Goal: Information Seeking & Learning: Learn about a topic

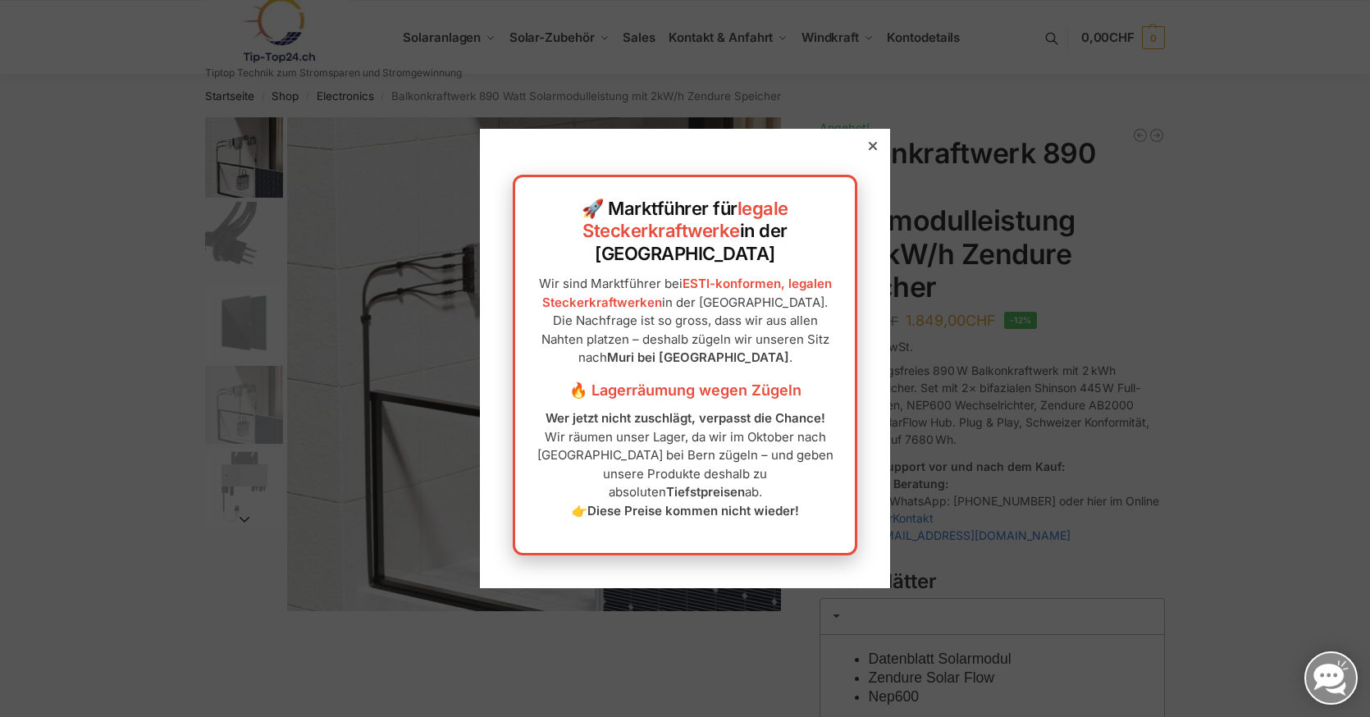
click at [872, 210] on div "🚀 Marktführer für legale Steckerkraftwerke in der Schweiz Wir sind Marktführer …" at bounding box center [685, 358] width 1370 height 717
click at [862, 179] on div "🚀 Marktführer für legale Steckerkraftwerke in der Schweiz Wir sind Marktführer …" at bounding box center [685, 358] width 410 height 459
click at [874, 150] on icon at bounding box center [873, 146] width 8 height 8
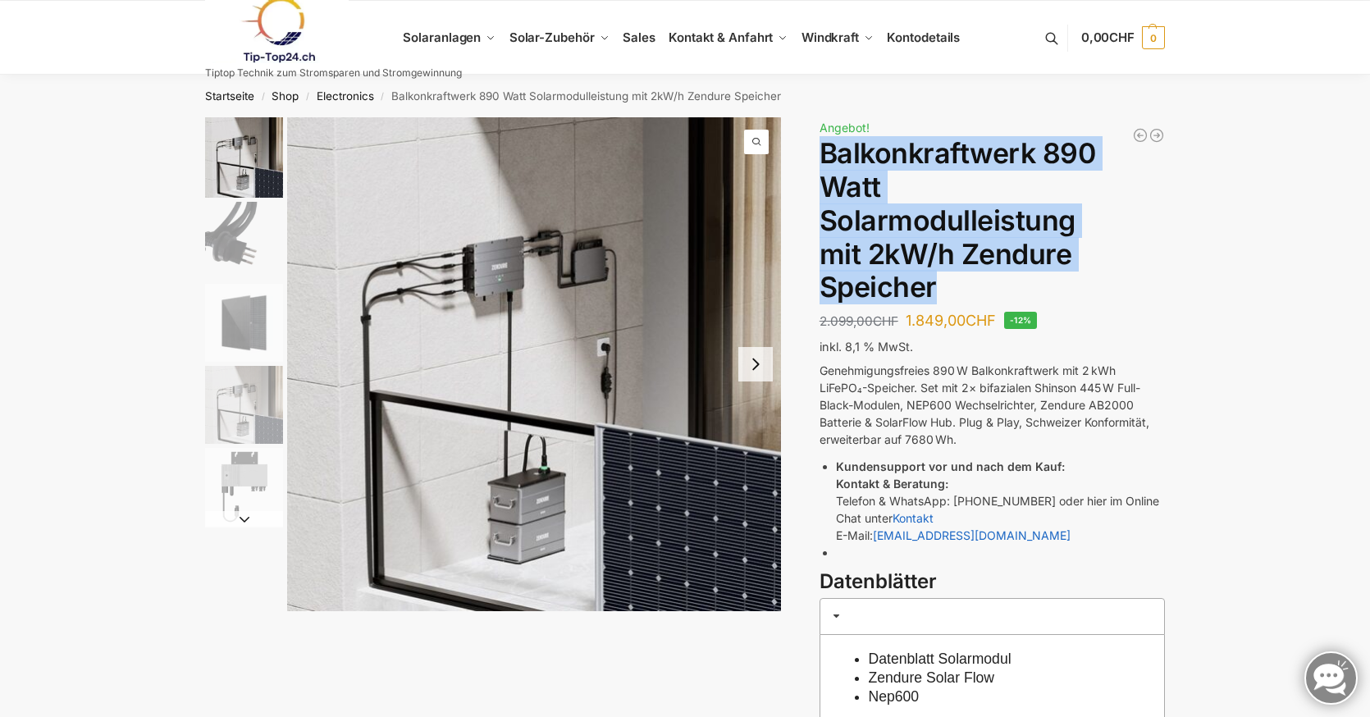
drag, startPoint x: 825, startPoint y: 156, endPoint x: 951, endPoint y: 284, distance: 179.3
click at [951, 284] on h1 "Balkonkraftwerk 890 Watt Solarmodulleistung mit 2kW/h Zendure Speicher" at bounding box center [992, 220] width 345 height 167
drag, startPoint x: 956, startPoint y: 284, endPoint x: 826, endPoint y: 159, distance: 179.9
click at [826, 159] on h1 "Balkonkraftwerk 890 Watt Solarmodulleistung mit 2kW/h Zendure Speicher" at bounding box center [992, 220] width 345 height 167
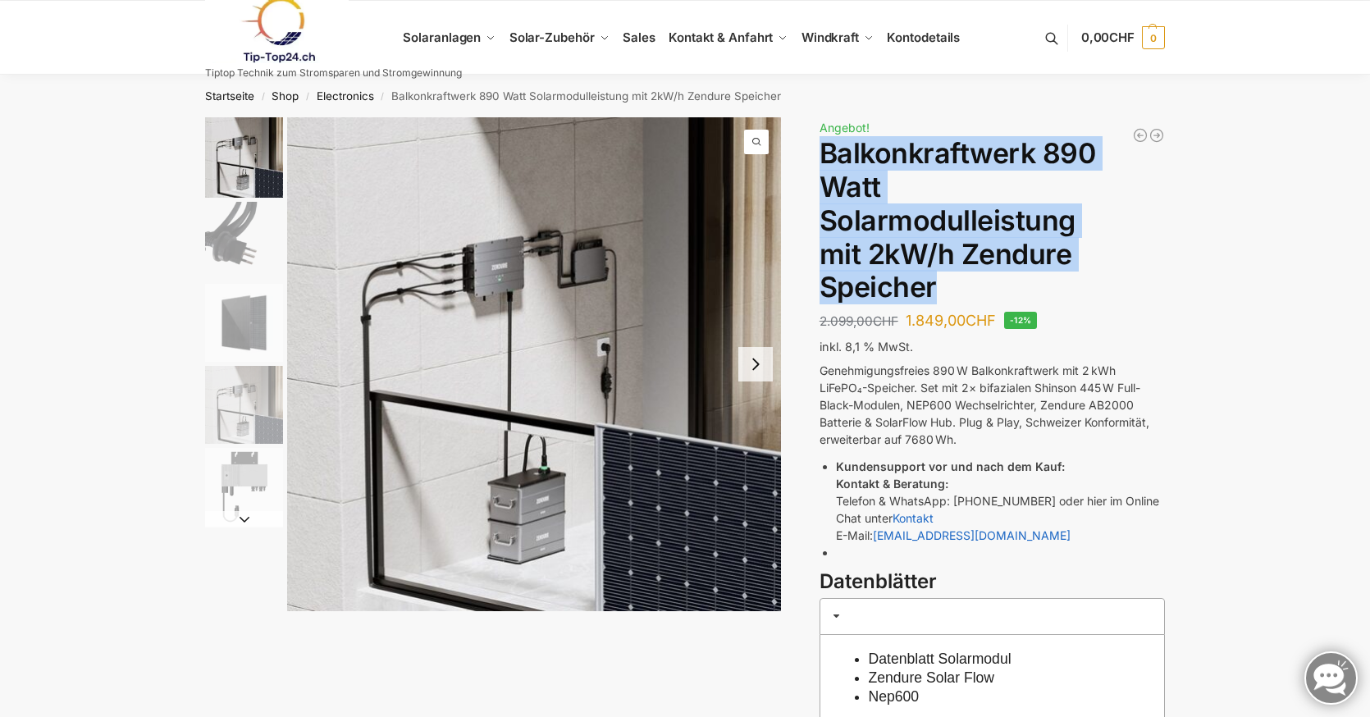
click at [826, 159] on h1 "Balkonkraftwerk 890 Watt Solarmodulleistung mit 2kW/h Zendure Speicher" at bounding box center [992, 220] width 345 height 167
drag, startPoint x: 826, startPoint y: 159, endPoint x: 925, endPoint y: 273, distance: 150.7
click at [925, 273] on h1 "Balkonkraftwerk 890 Watt Solarmodulleistung mit 2kW/h Zendure Speicher" at bounding box center [992, 220] width 345 height 167
click at [923, 273] on h1 "Balkonkraftwerk 890 Watt Solarmodulleistung mit 2kW/h Zendure Speicher" at bounding box center [992, 220] width 345 height 167
drag, startPoint x: 933, startPoint y: 273, endPoint x: 836, endPoint y: 171, distance: 141.0
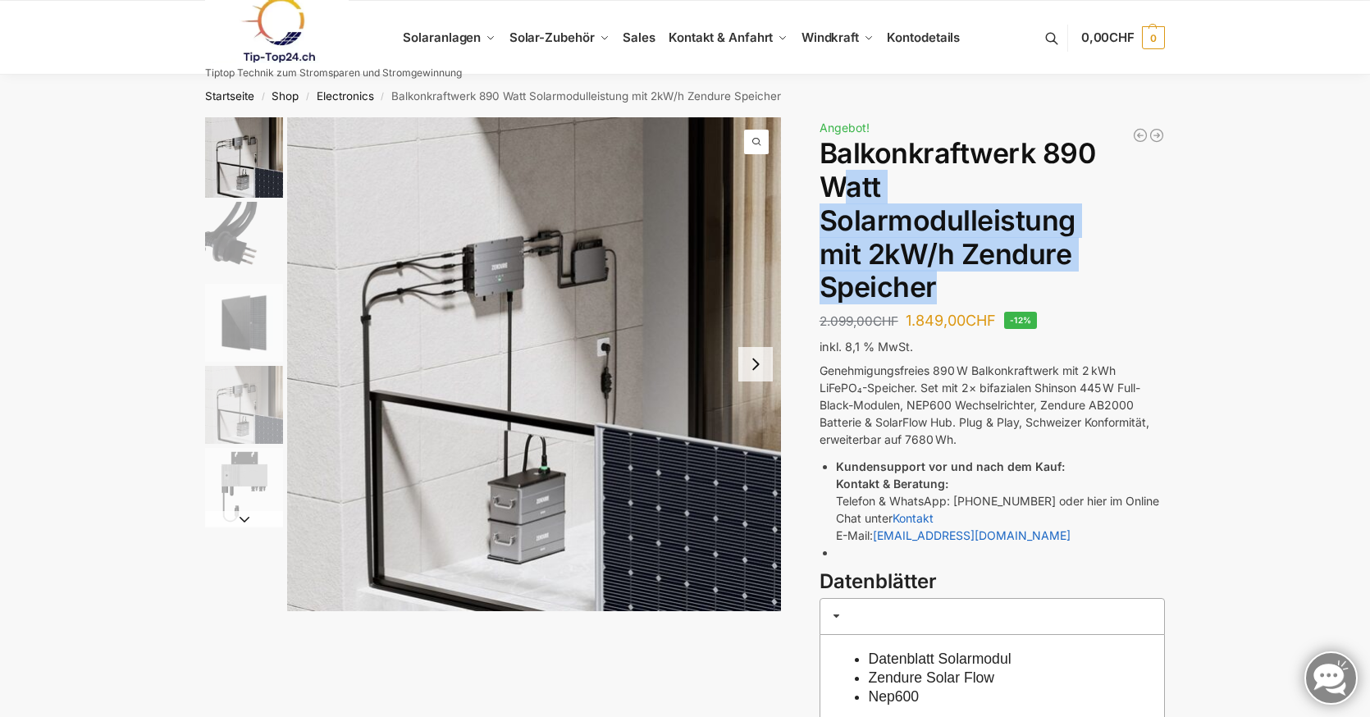
click at [836, 171] on h1 "Balkonkraftwerk 890 Watt Solarmodulleistung mit 2kW/h Zendure Speicher" at bounding box center [992, 220] width 345 height 167
click at [214, 244] on img "2 / 5" at bounding box center [244, 241] width 78 height 78
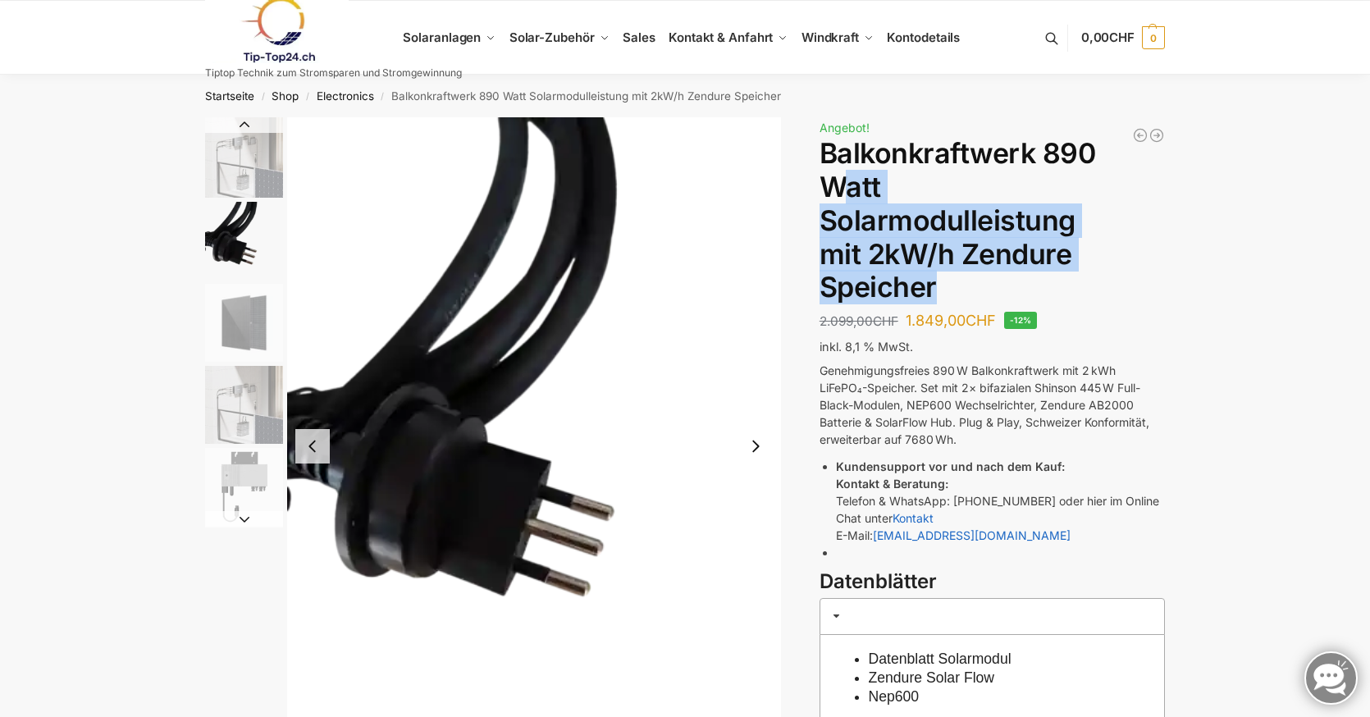
click at [226, 305] on img "3 / 5" at bounding box center [244, 323] width 78 height 78
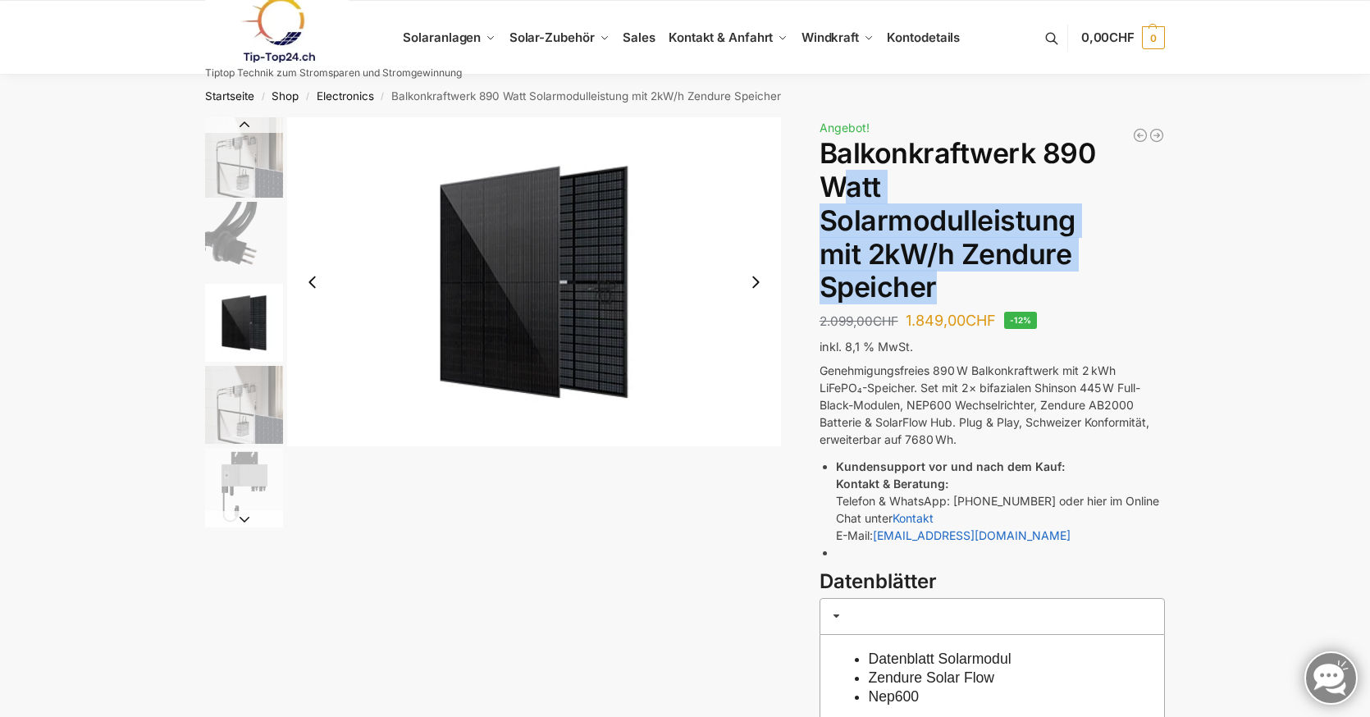
click at [226, 373] on img "4 / 5" at bounding box center [244, 405] width 78 height 78
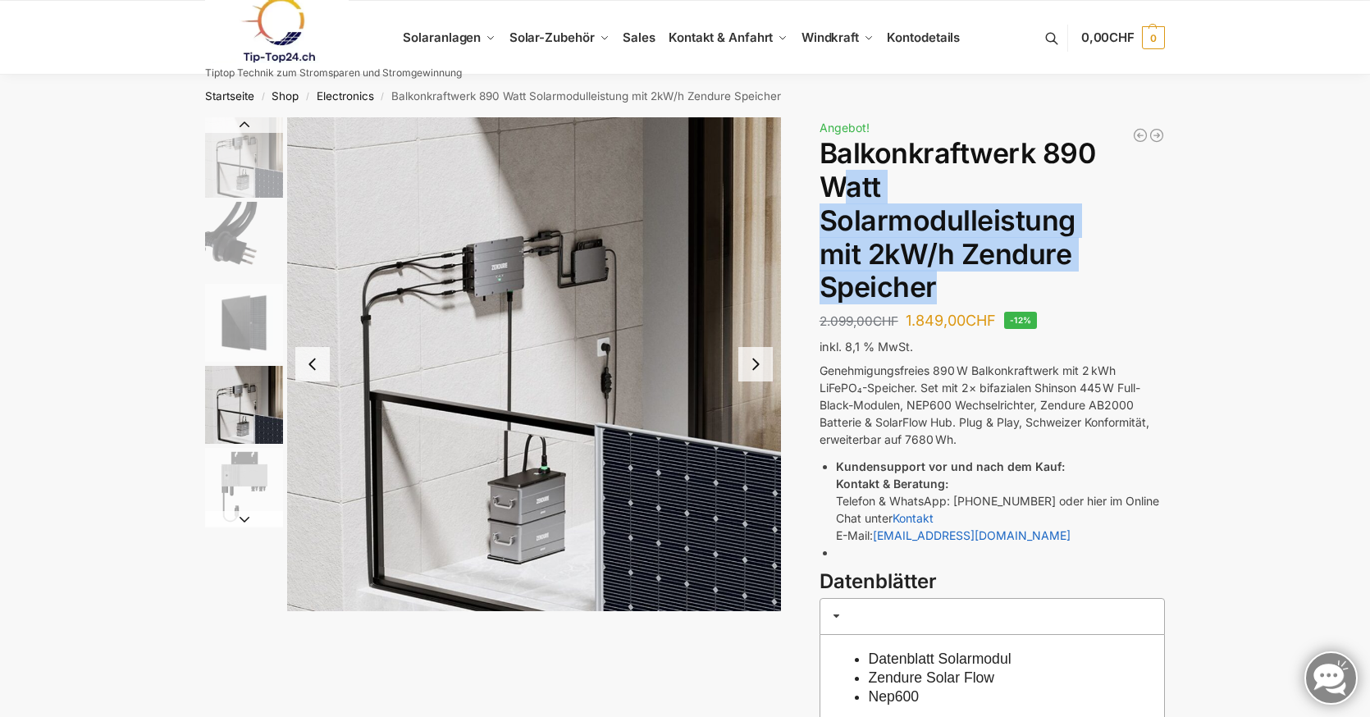
click at [231, 453] on img "5 / 5" at bounding box center [244, 487] width 78 height 78
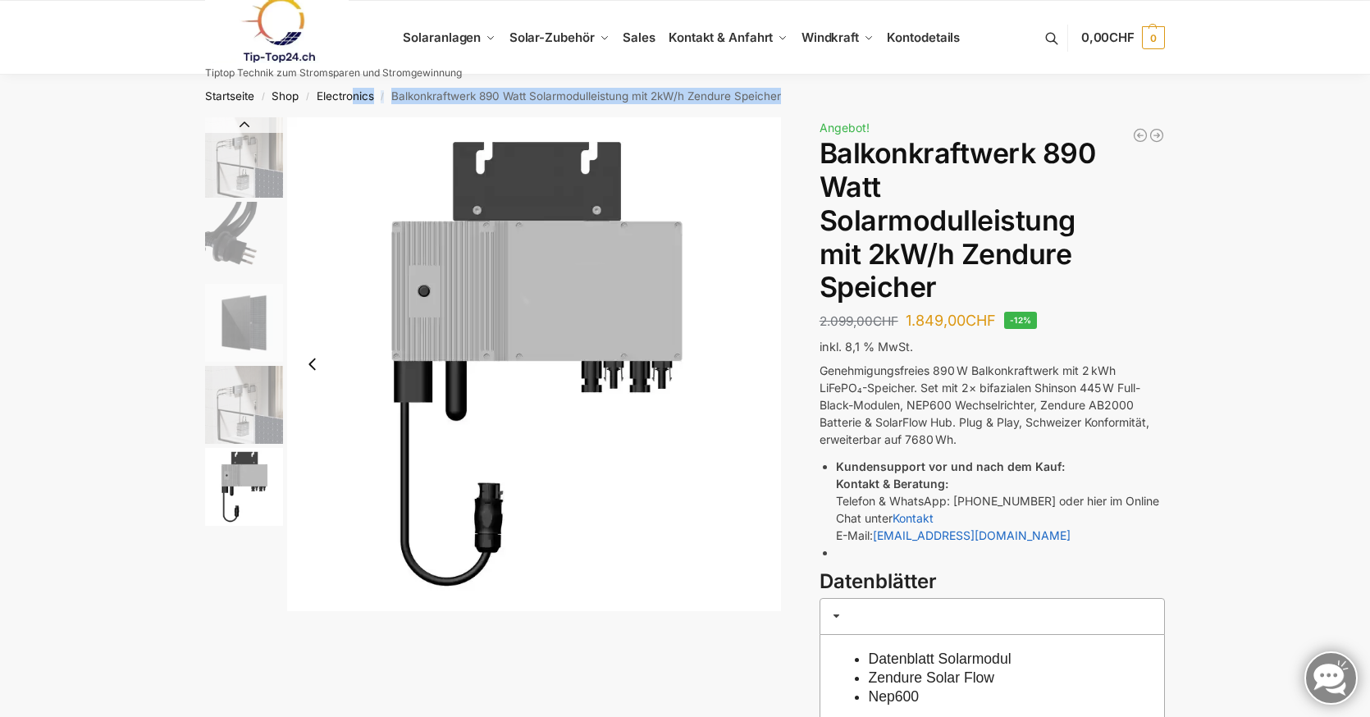
click at [353, 103] on nav "Startseite / Shop / Electronics / Balkonkraftwerk 890 Watt Solarmodulleistung m…" at bounding box center [685, 96] width 1018 height 43
click at [354, 95] on link "Electronics" at bounding box center [345, 95] width 57 height 13
click at [242, 174] on img "1 / 5" at bounding box center [244, 157] width 78 height 80
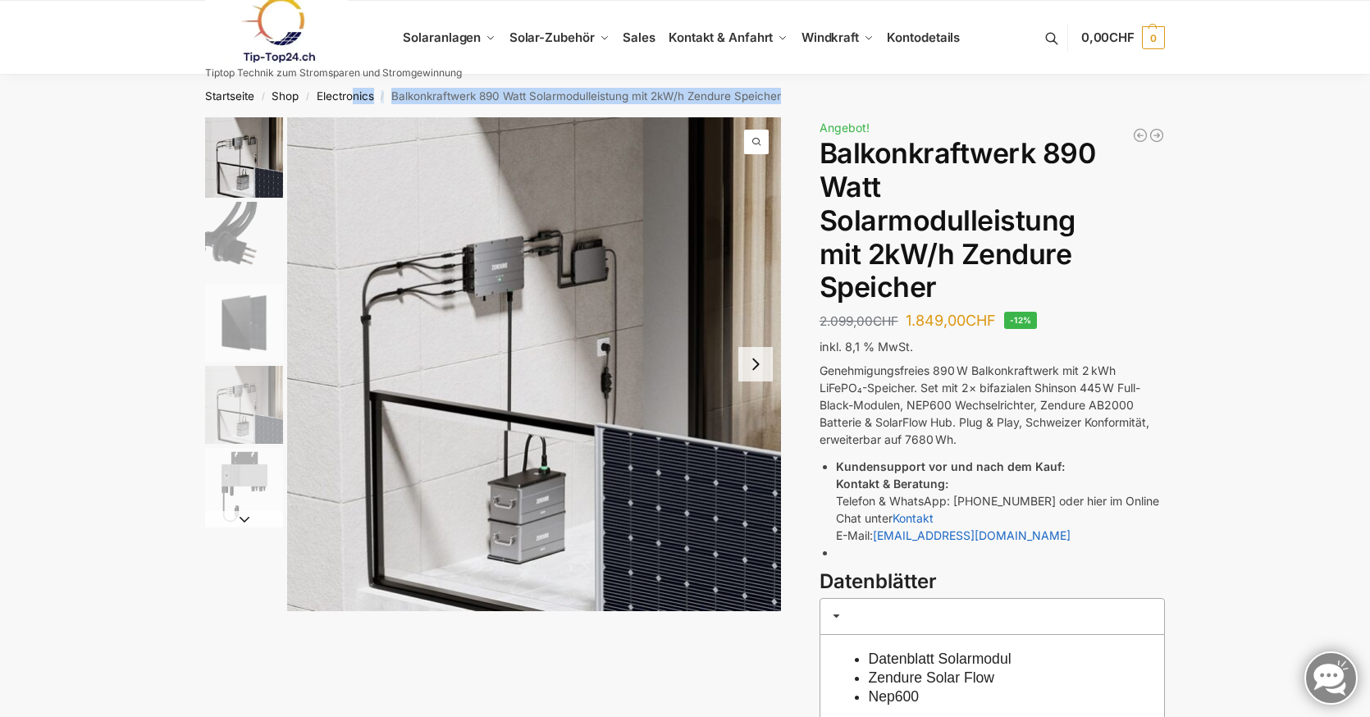
click at [239, 249] on img "2 / 5" at bounding box center [244, 241] width 78 height 78
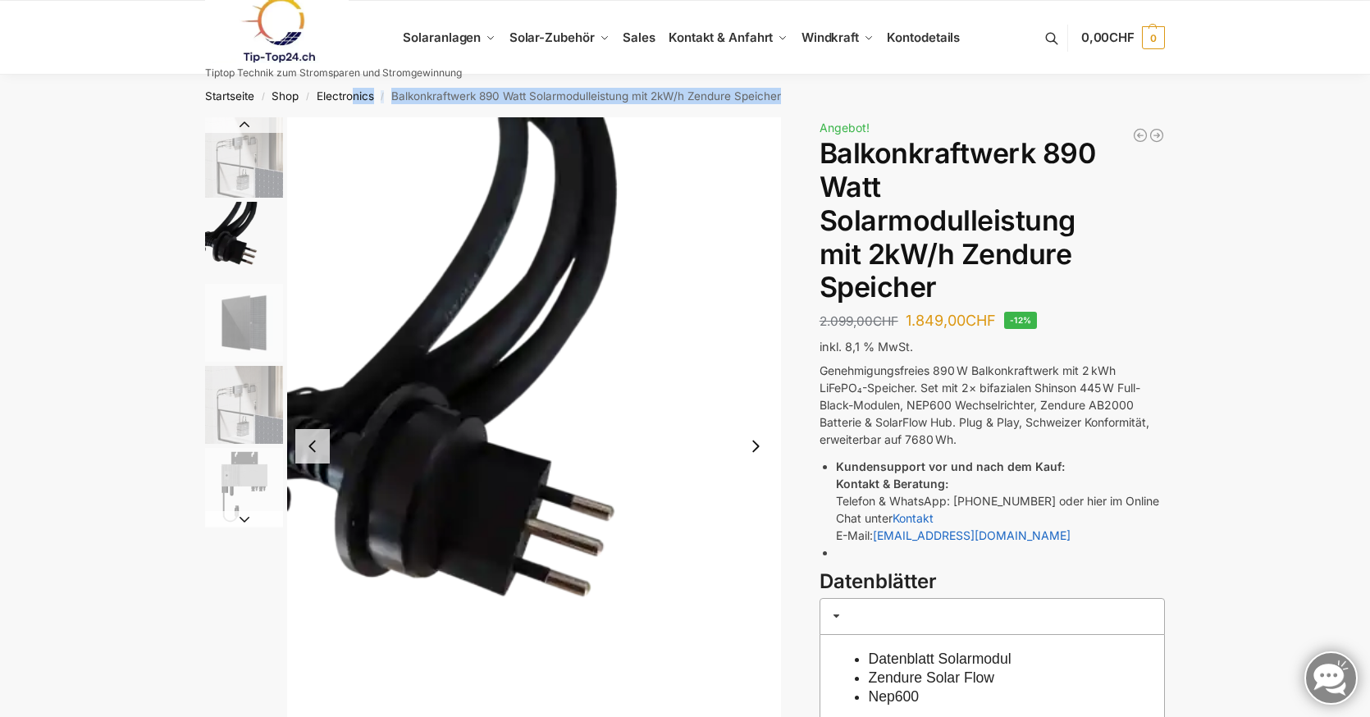
click at [247, 162] on img "1 / 5" at bounding box center [244, 157] width 78 height 80
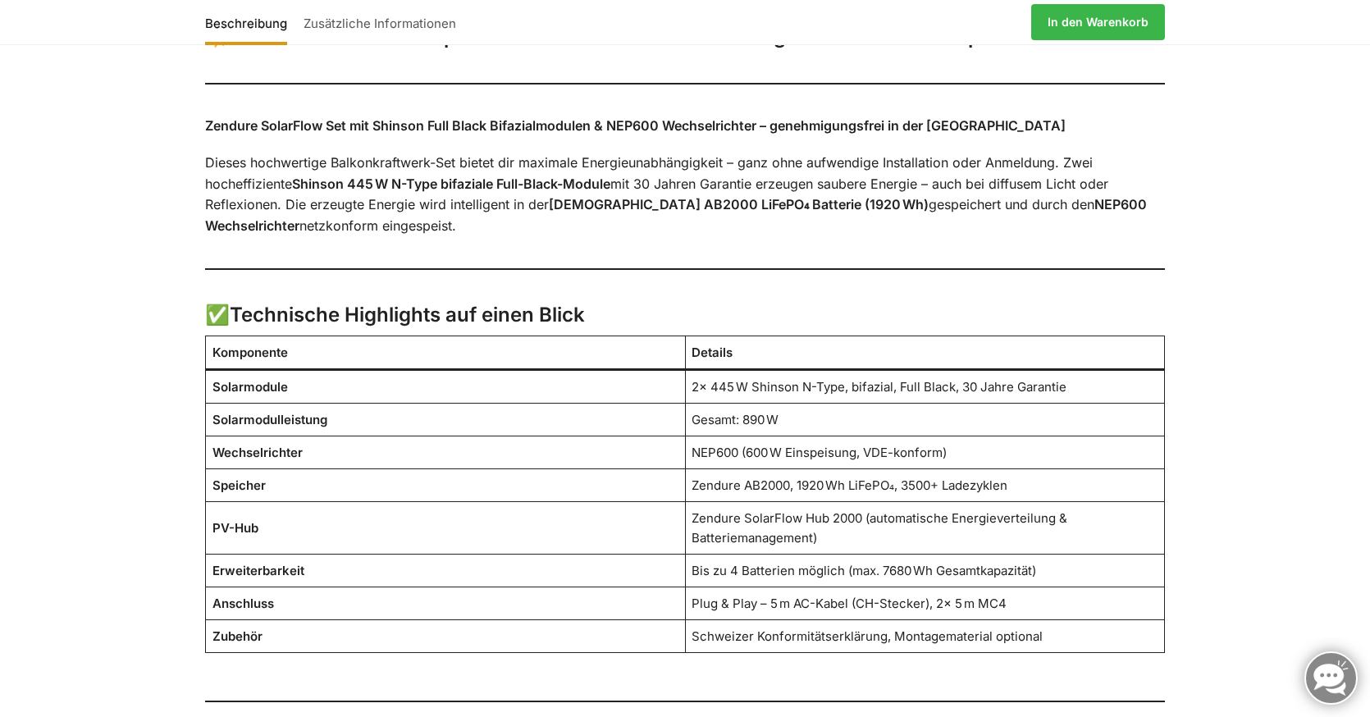
scroll to position [1379, 0]
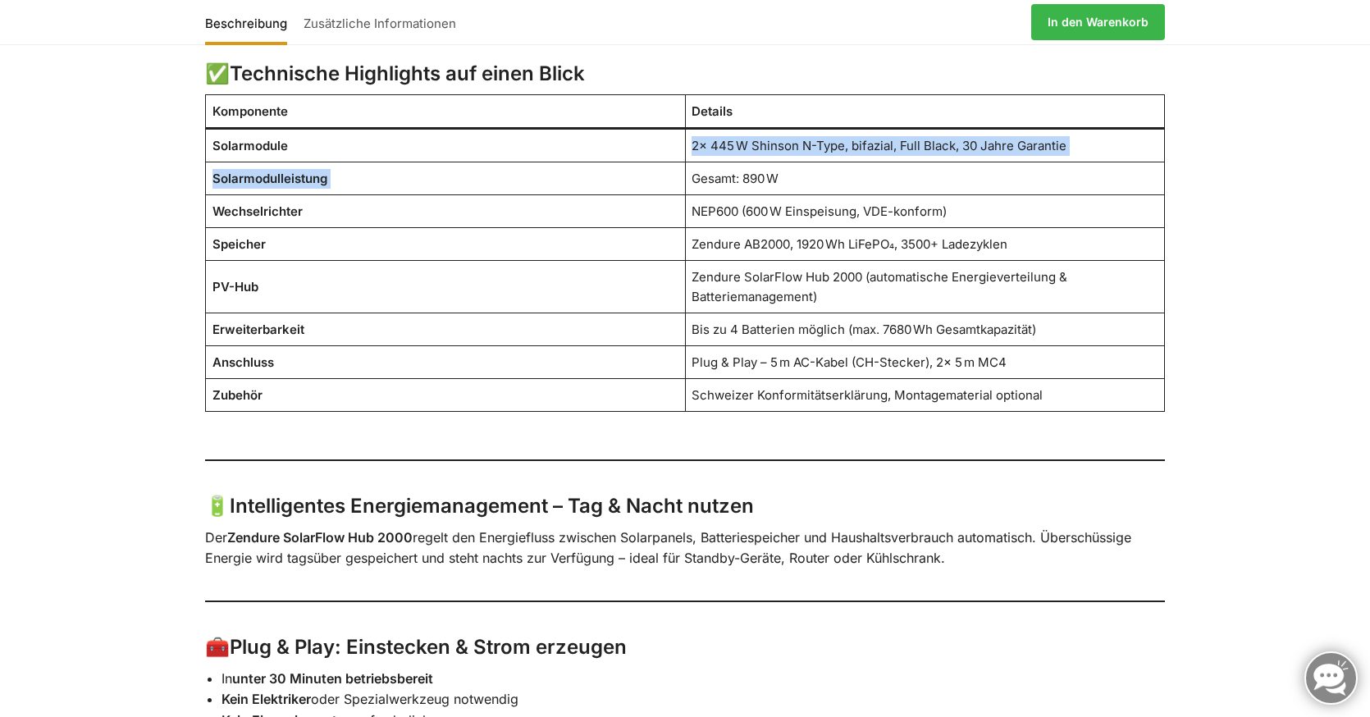
drag, startPoint x: 688, startPoint y: 135, endPoint x: 886, endPoint y: 155, distance: 198.7
click at [886, 155] on tbody "Solarmodule 2× 445 W Shinson N-Type, bifazial, Full Black, 30 Jahre Garantie So…" at bounding box center [685, 270] width 959 height 283
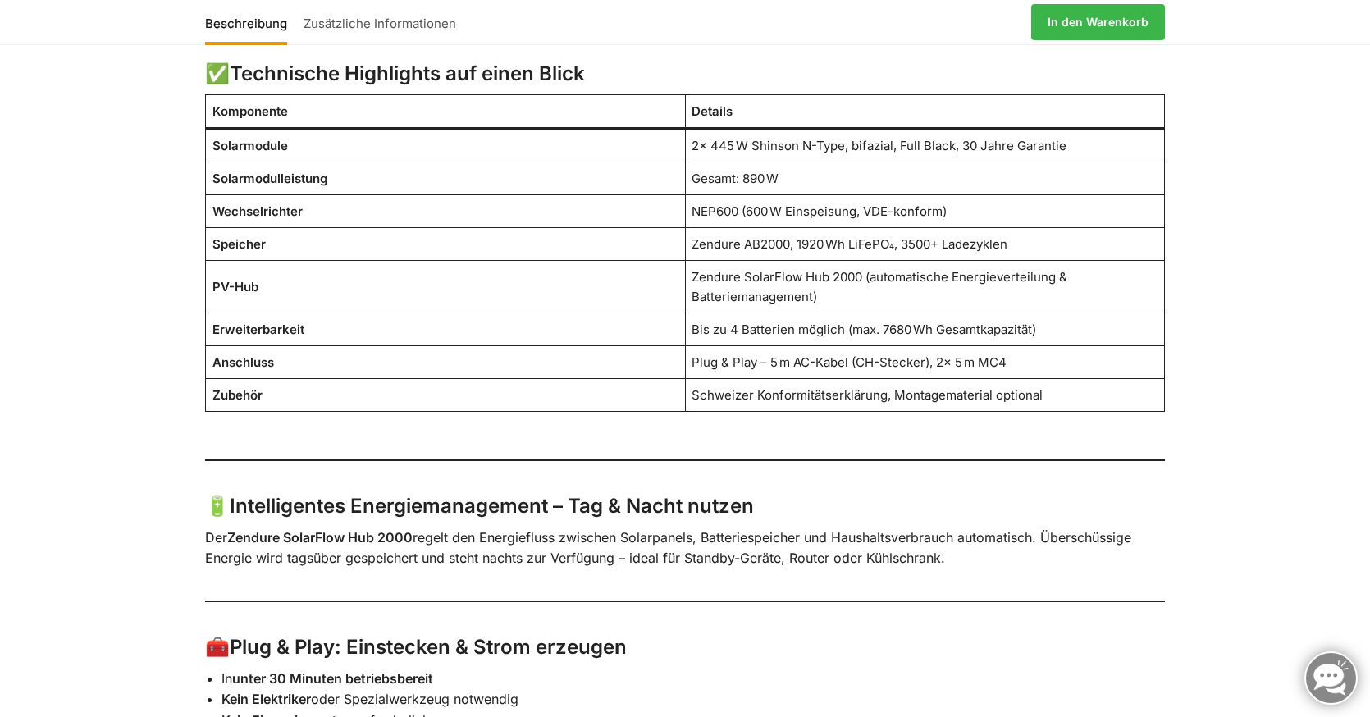
click at [886, 162] on td "Gesamt: 890 W" at bounding box center [924, 178] width 479 height 33
click at [761, 318] on td "Bis zu 4 Batterien möglich (max. 7680 Wh Gesamtkapazität)" at bounding box center [924, 329] width 479 height 33
click at [759, 318] on td "Bis zu 4 Batterien möglich (max. 7680 Wh Gesamtkapazität)" at bounding box center [924, 329] width 479 height 33
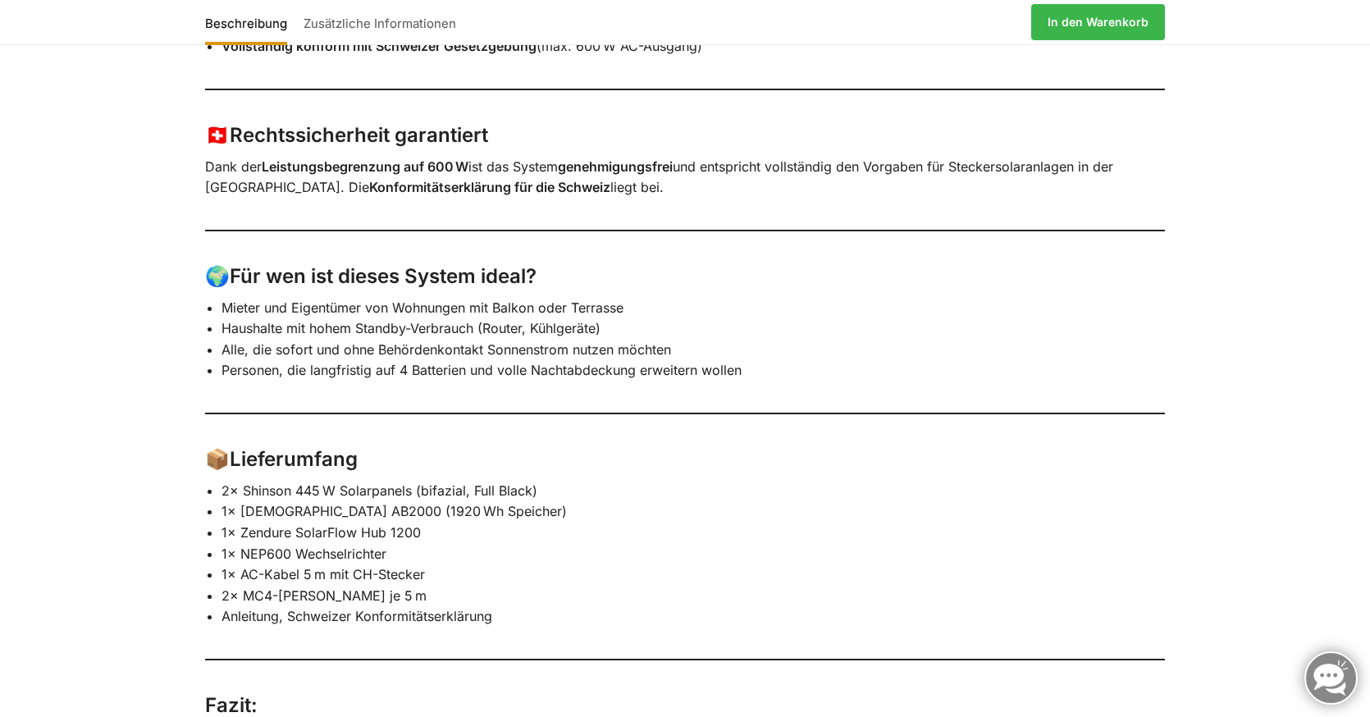
scroll to position [2079, 0]
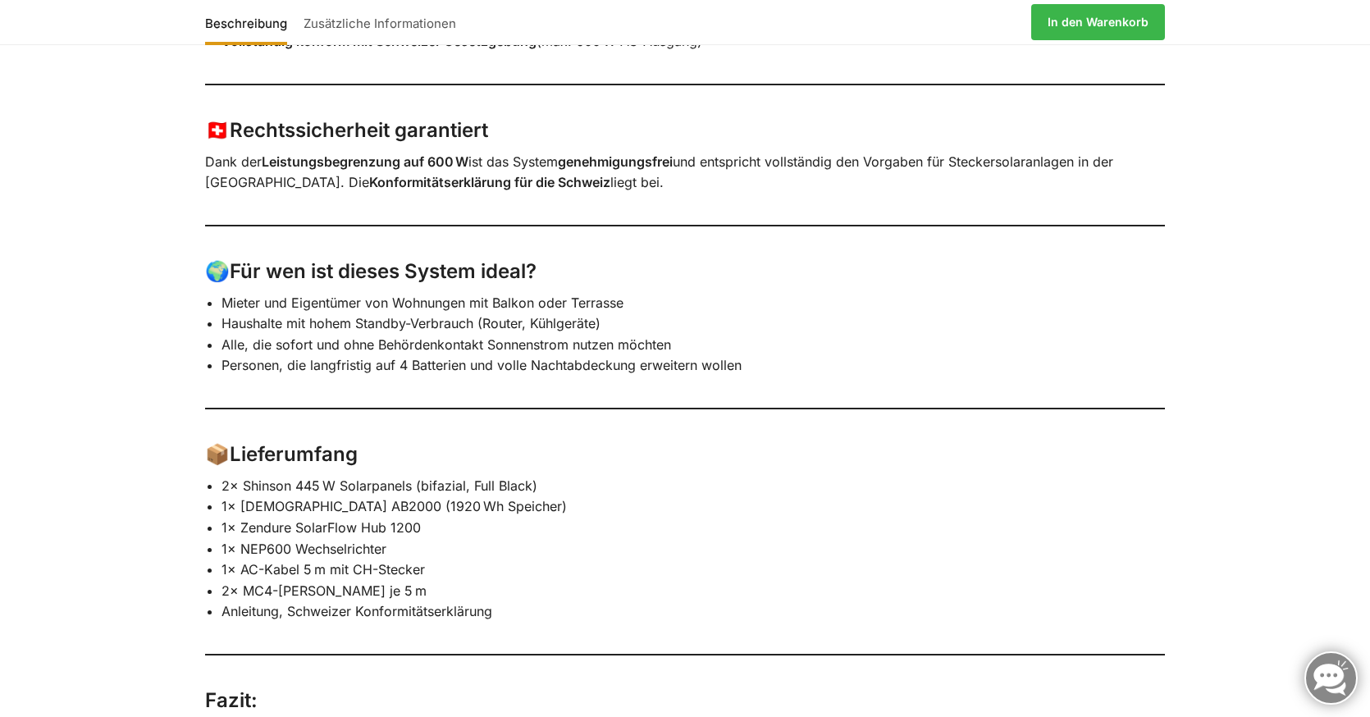
click at [612, 158] on p "Dank der Leistungsbegrenzung auf 600 W ist das System genehmigungsfrei und ents…" at bounding box center [685, 173] width 960 height 42
click at [612, 162] on p "Dank der Leistungsbegrenzung auf 600 W ist das System genehmigungsfrei und ents…" at bounding box center [685, 173] width 960 height 42
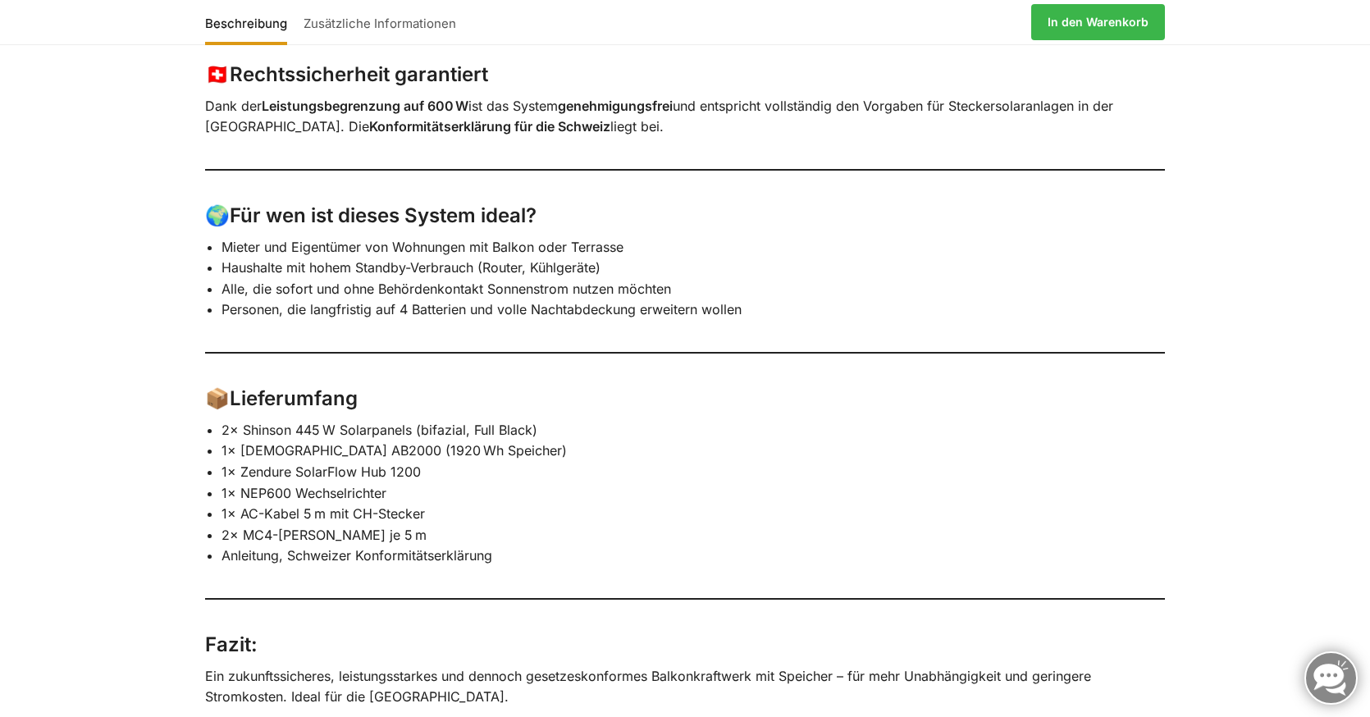
scroll to position [2160, 0]
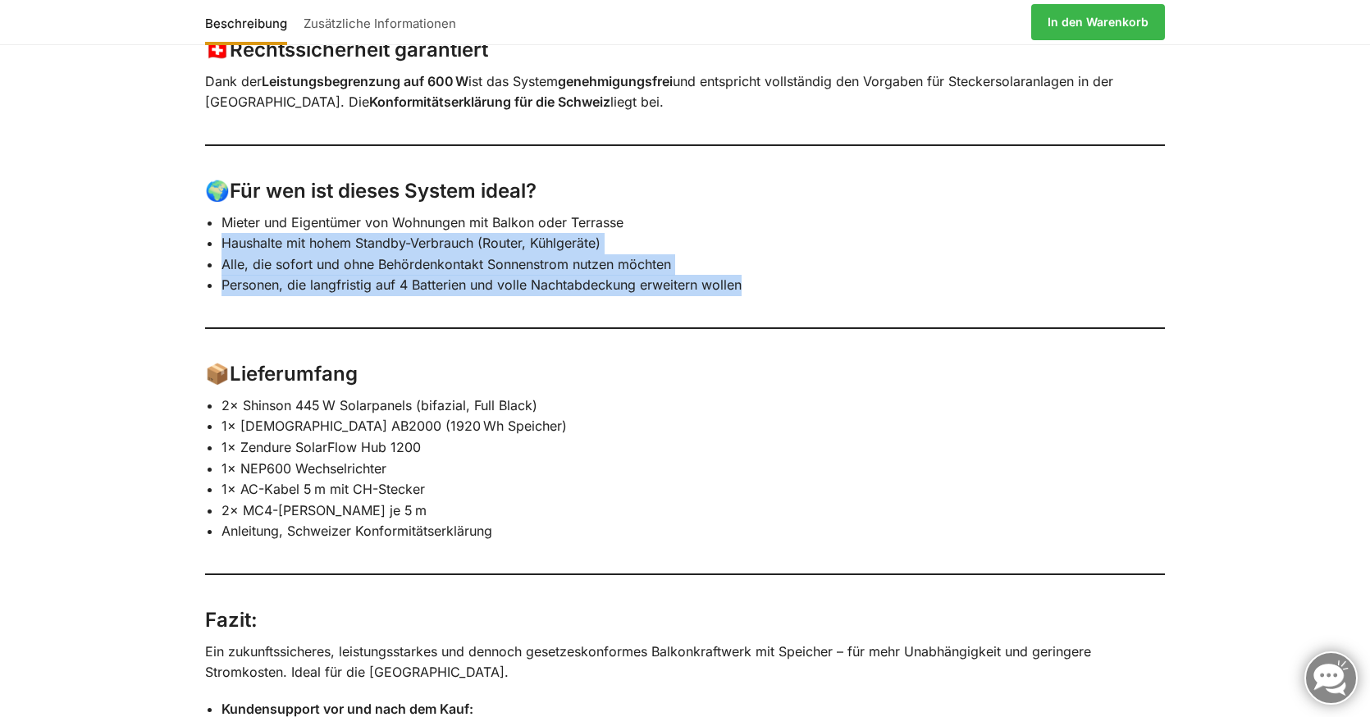
drag, startPoint x: 754, startPoint y: 269, endPoint x: 623, endPoint y: 214, distance: 142.3
click at [623, 214] on ul "Mieter und Eigentümer von Wohnungen mit Balkon oder Terrasse Haushalte mit hohe…" at bounding box center [694, 255] width 944 height 84
click at [623, 214] on li "Mieter und Eigentümer von Wohnungen mit Balkon oder Terrasse" at bounding box center [694, 223] width 944 height 21
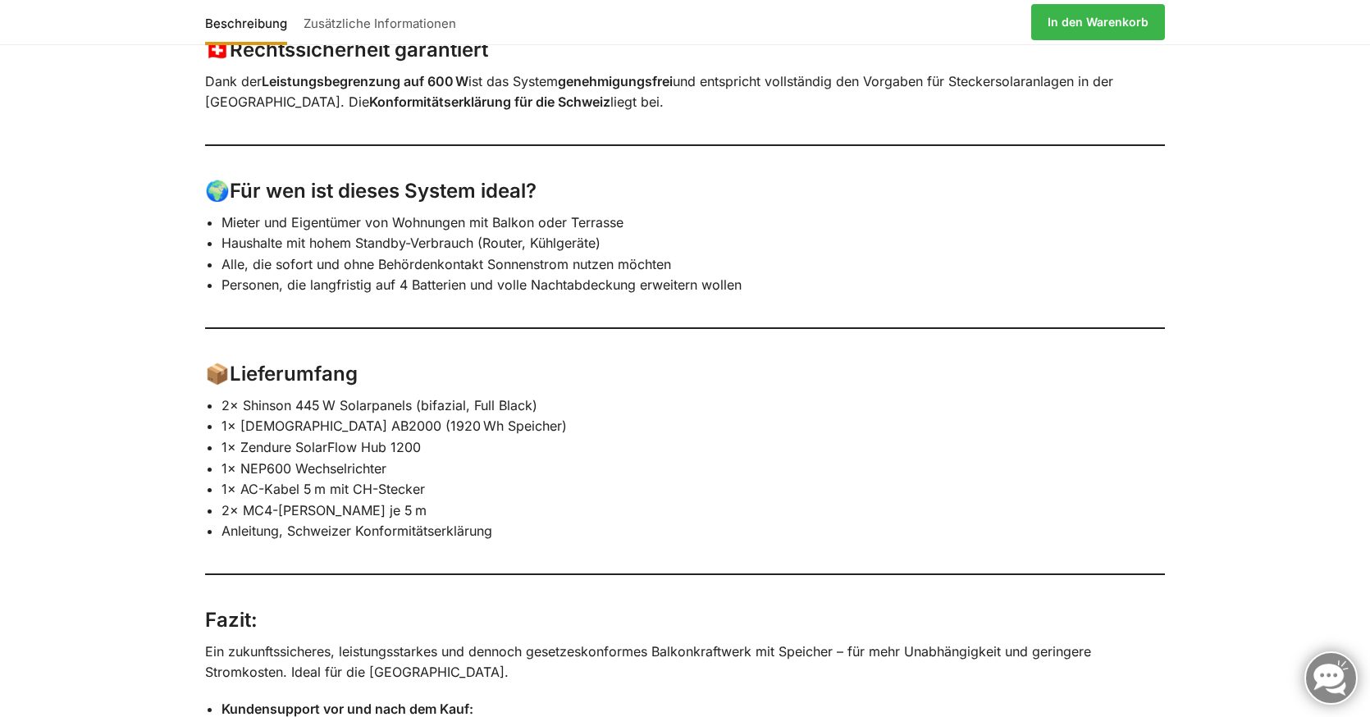
click at [302, 437] on li "1× Zendure SolarFlow Hub 1200" at bounding box center [694, 447] width 944 height 21
click at [267, 437] on li "1× Zendure SolarFlow Hub 1200" at bounding box center [694, 447] width 944 height 21
drag, startPoint x: 242, startPoint y: 432, endPoint x: 473, endPoint y: 422, distance: 230.8
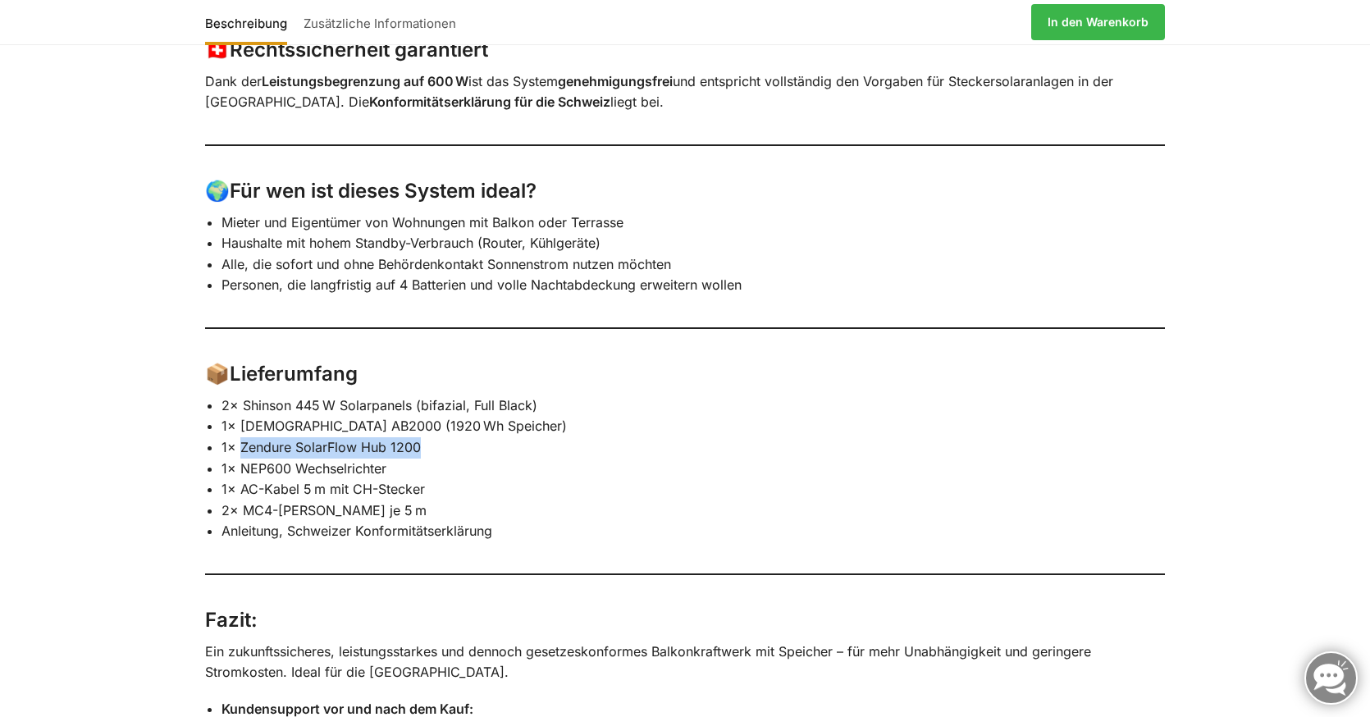
click at [473, 437] on li "1× Zendure SolarFlow Hub 1200" at bounding box center [694, 447] width 944 height 21
click at [356, 459] on li "1× NEP600 Wechselrichter" at bounding box center [694, 469] width 944 height 21
click at [404, 479] on li "1× AC-Kabel 5 m mit CH-Stecker" at bounding box center [694, 489] width 944 height 21
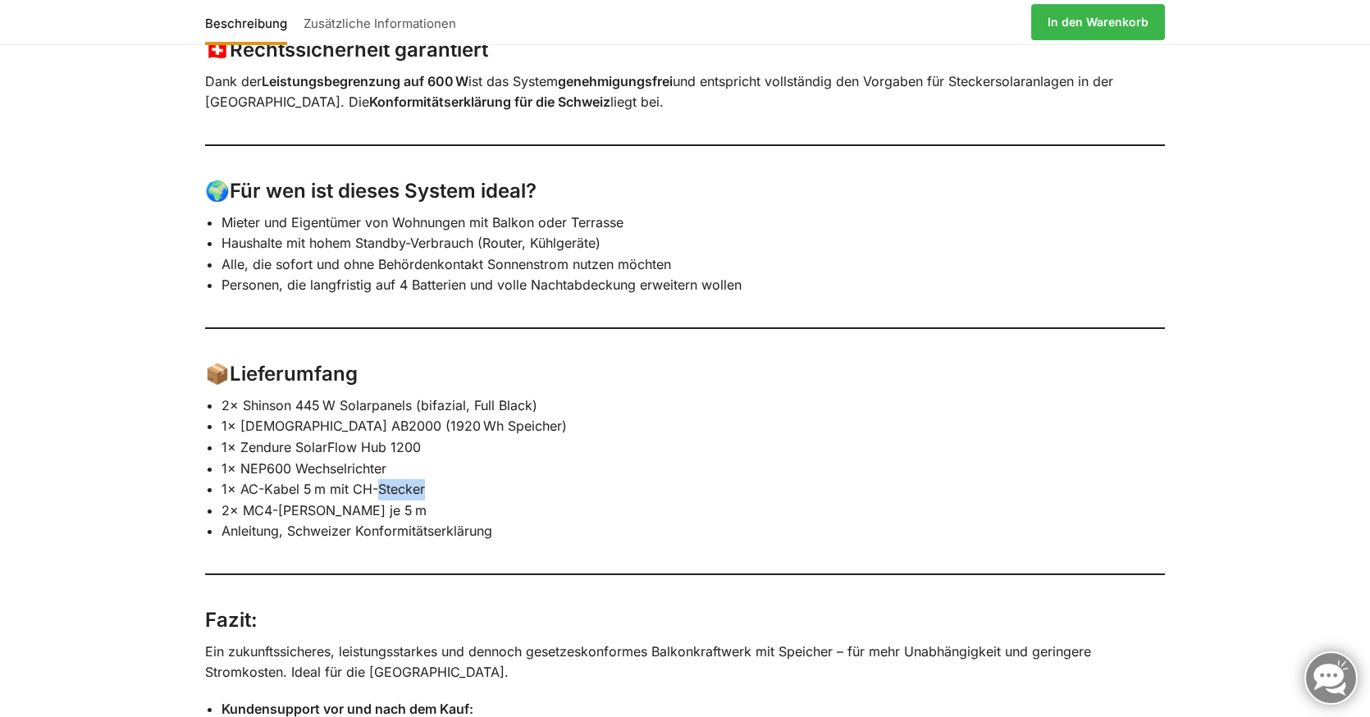
click at [404, 479] on li "1× AC-Kabel 5 m mit CH-Stecker" at bounding box center [694, 489] width 944 height 21
click at [404, 501] on li "2× MC4-Kabel je 5 m" at bounding box center [694, 511] width 944 height 21
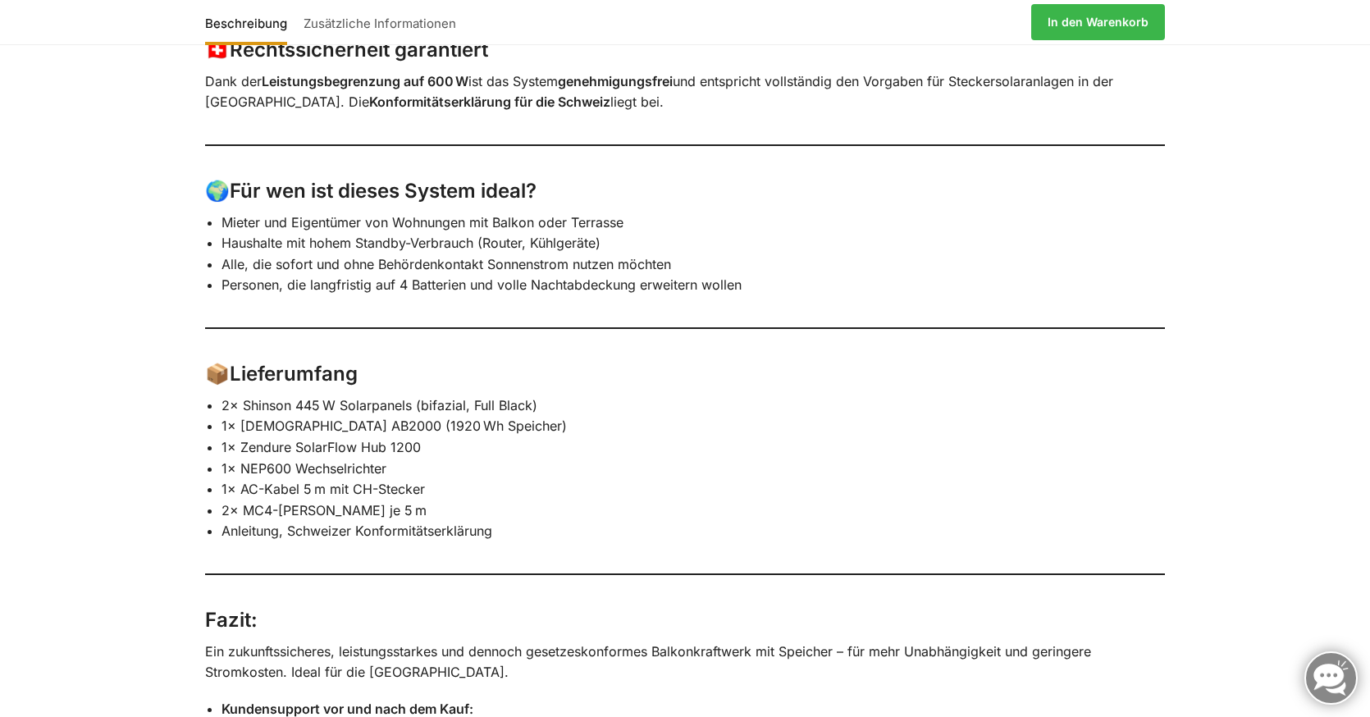
click at [411, 521] on li "Anleitung, Schweizer Konformitätserklärung" at bounding box center [694, 531] width 944 height 21
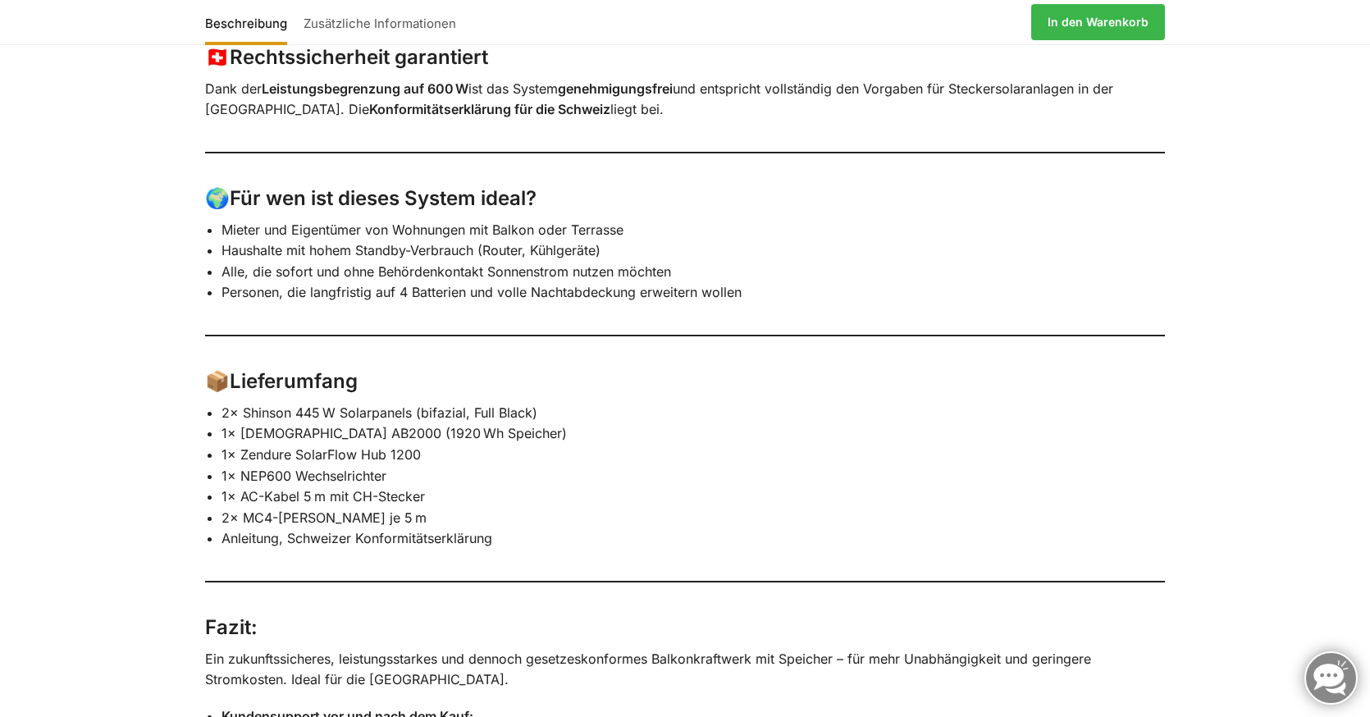
scroll to position [2154, 0]
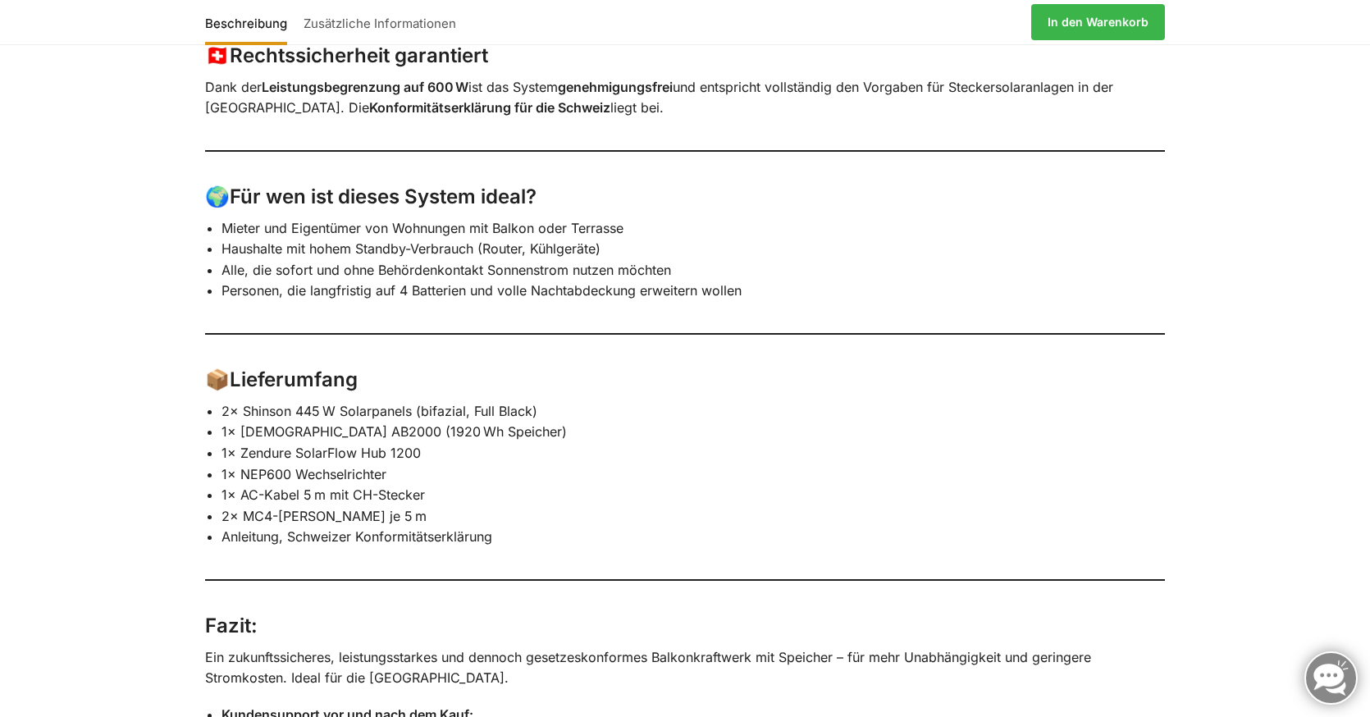
click at [343, 506] on li "2× MC4-Kabel je 5 m" at bounding box center [694, 516] width 944 height 21
click at [374, 527] on li "Anleitung, Schweizer Konformitätserklärung" at bounding box center [694, 537] width 944 height 21
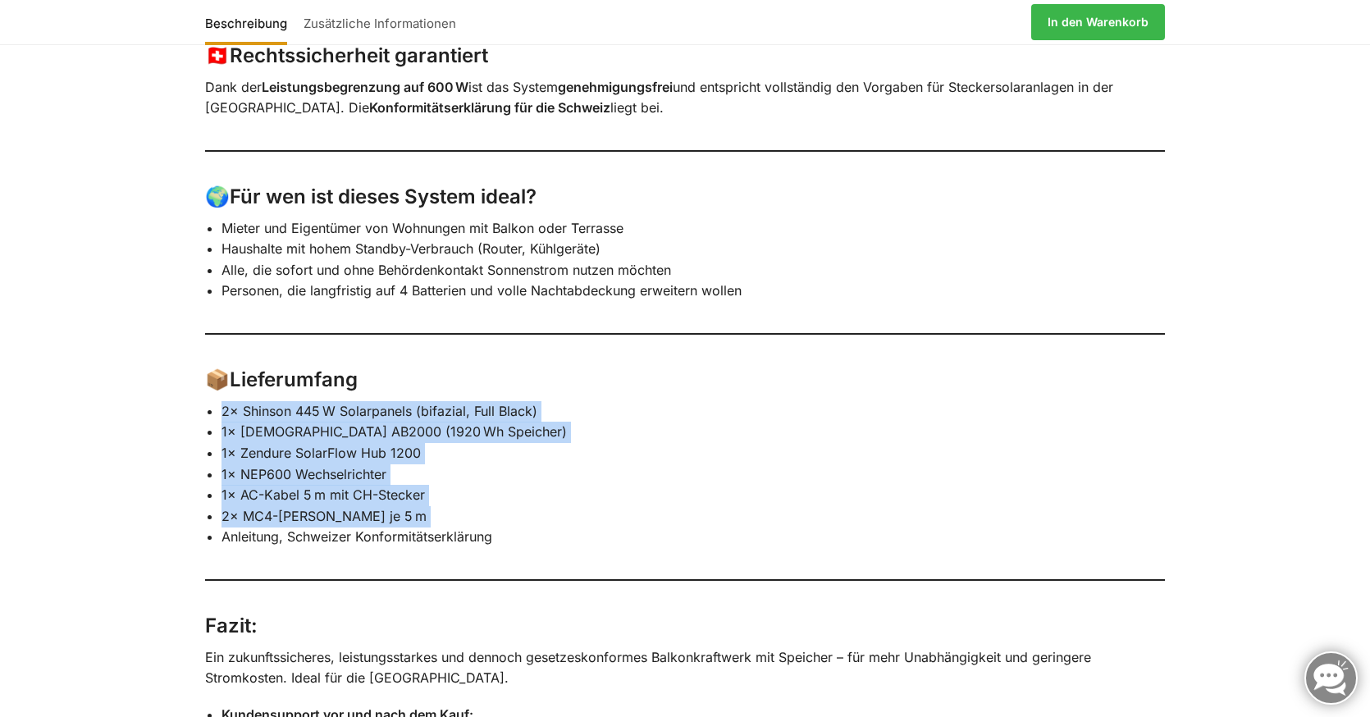
click at [374, 527] on li "Anleitung, Schweizer Konformitätserklärung" at bounding box center [694, 537] width 944 height 21
click at [413, 527] on li "Anleitung, Schweizer Konformitätserklärung" at bounding box center [694, 537] width 944 height 21
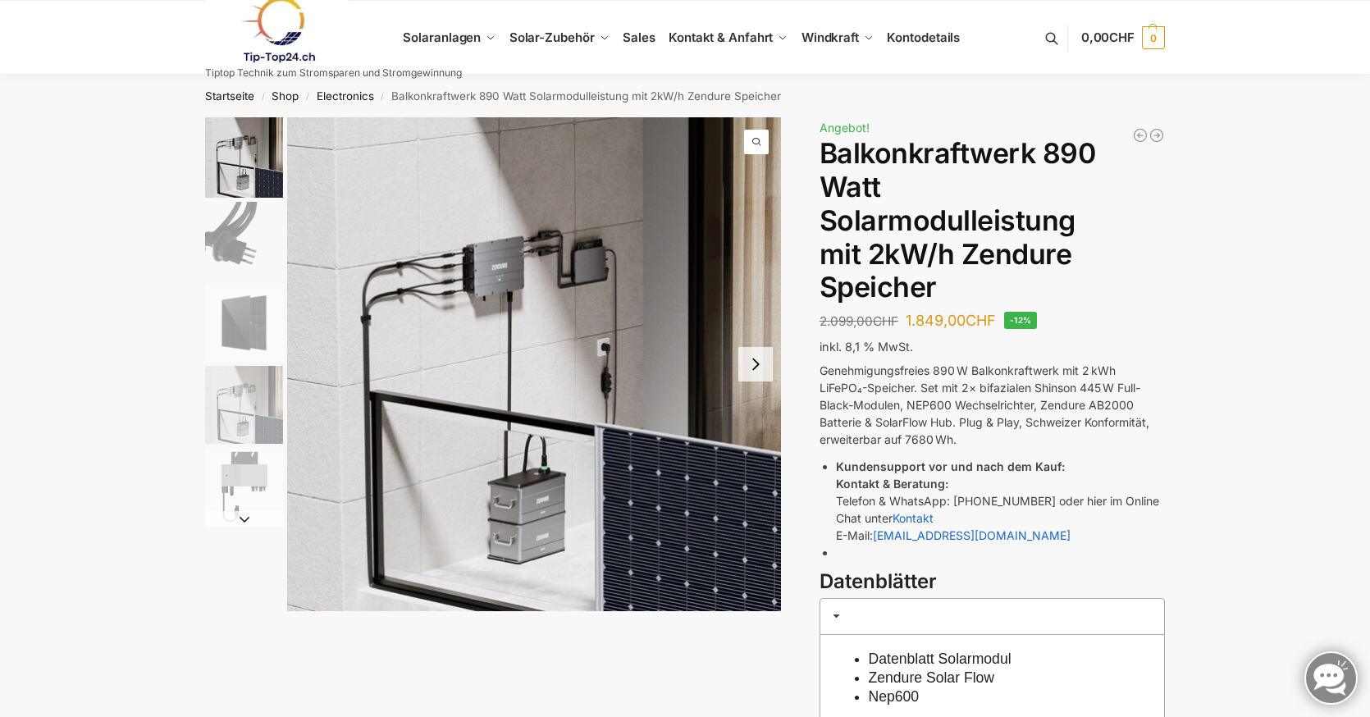
scroll to position [0, 0]
click at [356, 103] on nav "Startseite / Shop / Electronics / Balkonkraftwerk 890 Watt Solarmodulleistung m…" at bounding box center [685, 96] width 1018 height 43
click at [354, 95] on link "Electronics" at bounding box center [345, 95] width 57 height 13
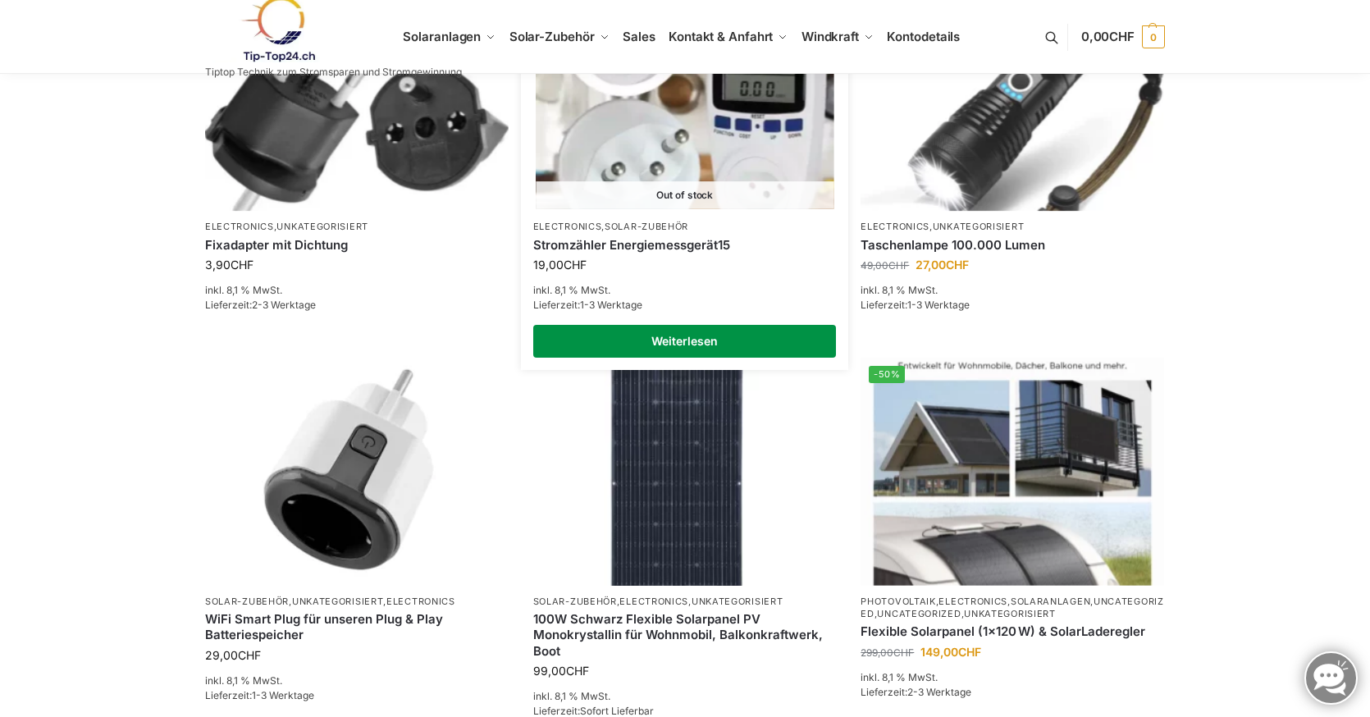
scroll to position [382, 0]
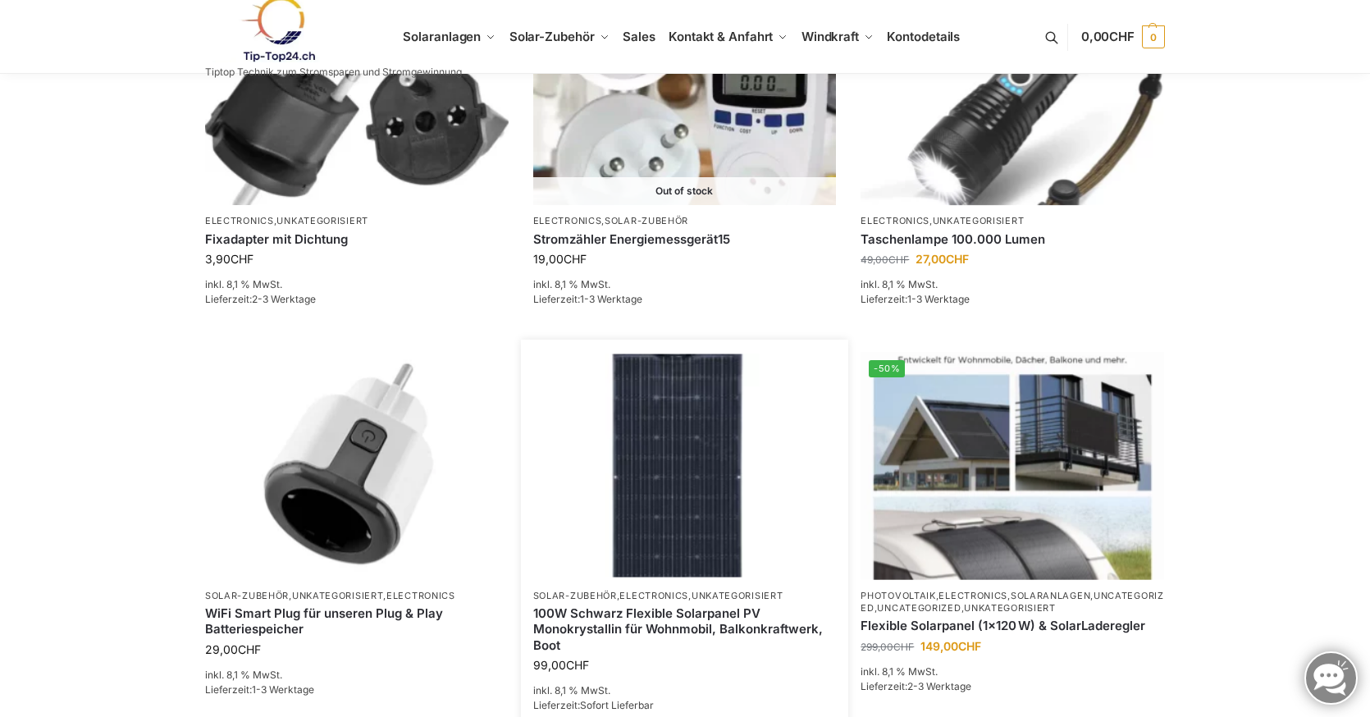
click at [771, 497] on img at bounding box center [685, 465] width 298 height 223
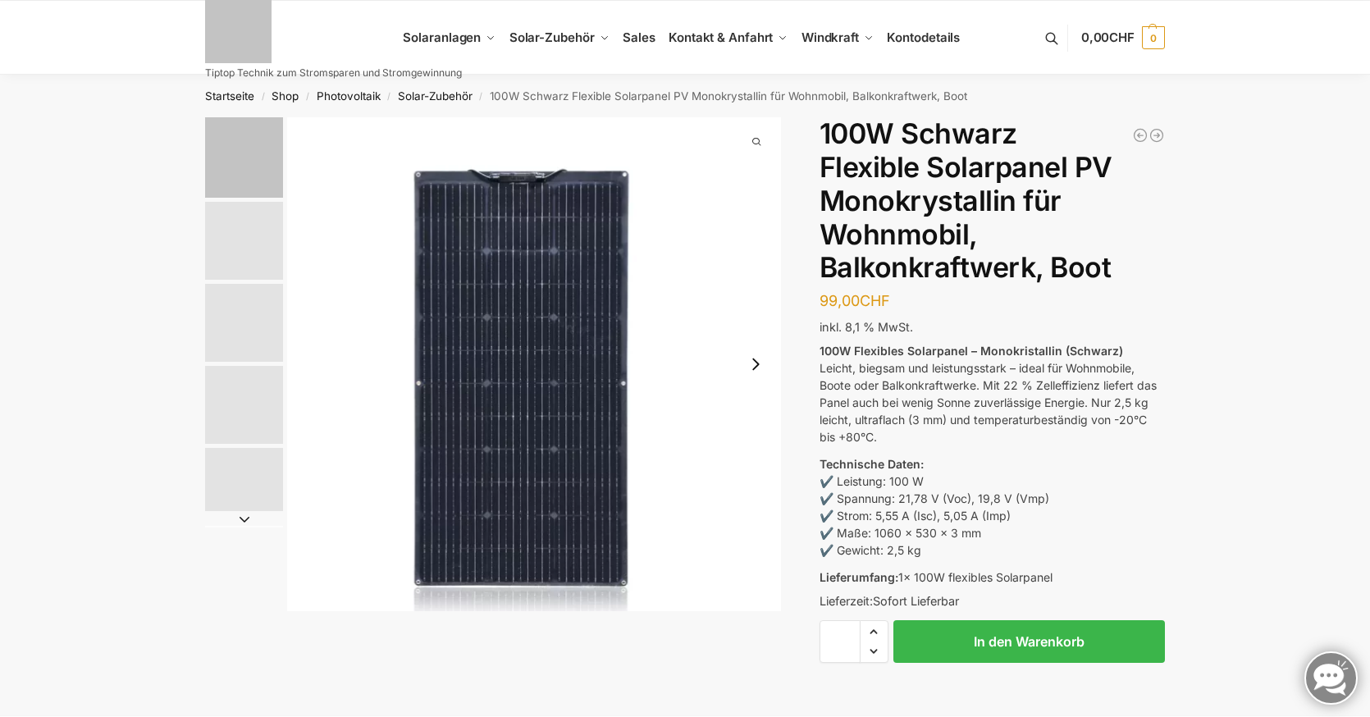
click at [896, 410] on p "100W Flexibles Solarpanel – Monokristallin (Schwarz) Leicht, biegsam und leistu…" at bounding box center [992, 393] width 345 height 103
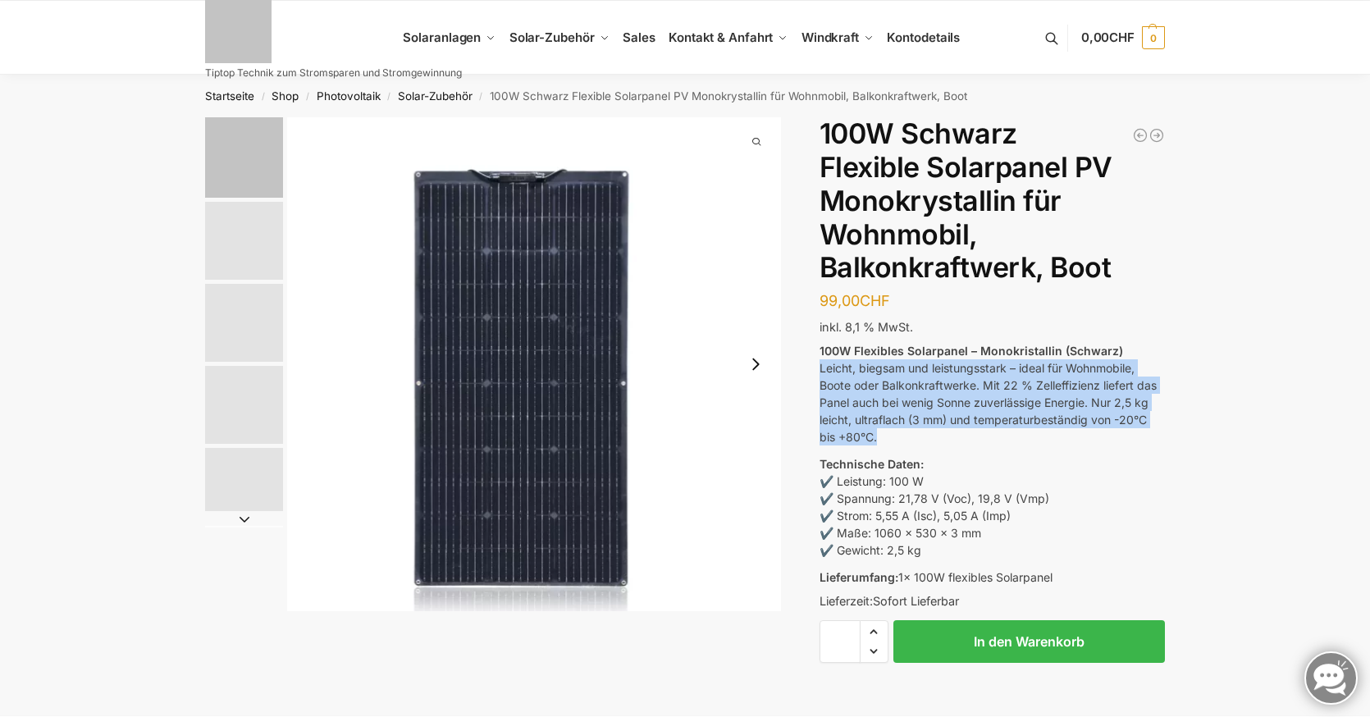
click at [896, 410] on p "100W Flexibles Solarpanel – Monokristallin (Schwarz) Leicht, biegsam und leistu…" at bounding box center [992, 393] width 345 height 103
